Goal: Find specific page/section: Find specific page/section

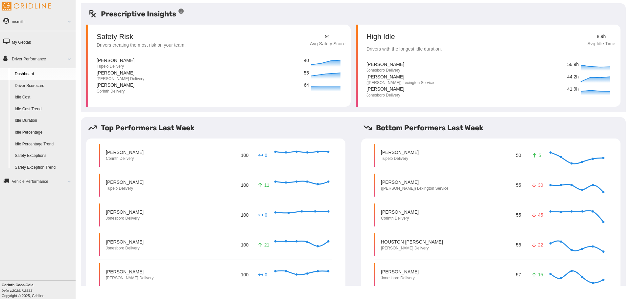
click at [36, 132] on link "Idle Percentage" at bounding box center [44, 133] width 64 height 12
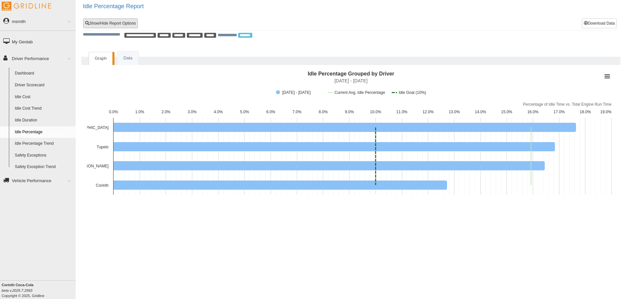
click at [114, 24] on link "Show/Hide Report Options" at bounding box center [110, 23] width 55 height 10
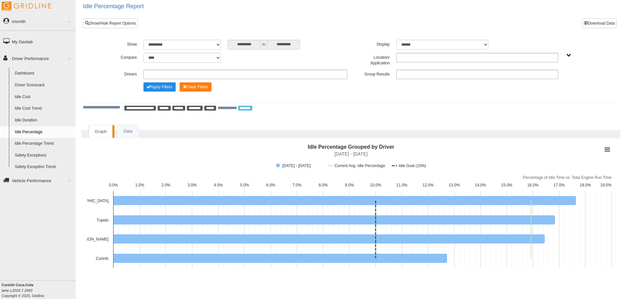
click at [410, 73] on ul at bounding box center [477, 75] width 162 height 10
click at [414, 84] on li "Location" at bounding box center [476, 83] width 161 height 8
click at [163, 85] on button "Apply Filters" at bounding box center [159, 87] width 32 height 9
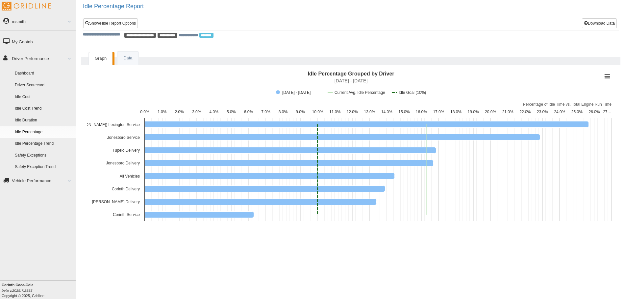
click at [31, 98] on link "Idle Cost" at bounding box center [44, 97] width 64 height 12
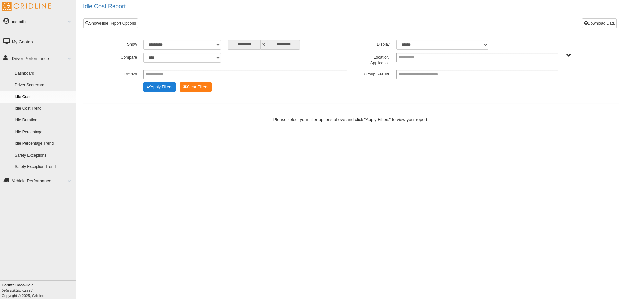
click at [160, 83] on button "Apply Filters" at bounding box center [159, 87] width 32 height 9
